Goal: Navigation & Orientation: Go to known website

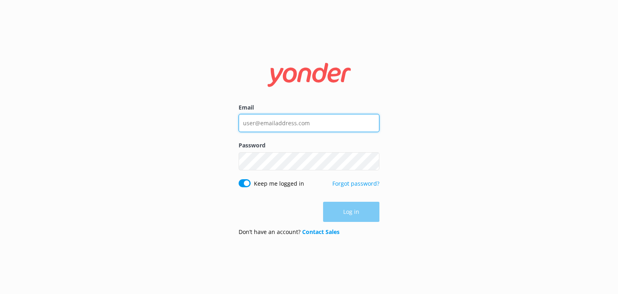
type input "[EMAIL_ADDRESS][DOMAIN_NAME]"
click at [356, 202] on div "Log in" at bounding box center [309, 212] width 141 height 20
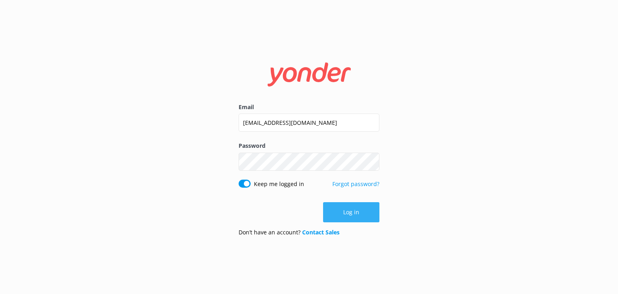
click at [354, 212] on button "Log in" at bounding box center [351, 212] width 56 height 20
